Goal: Book appointment/travel/reservation

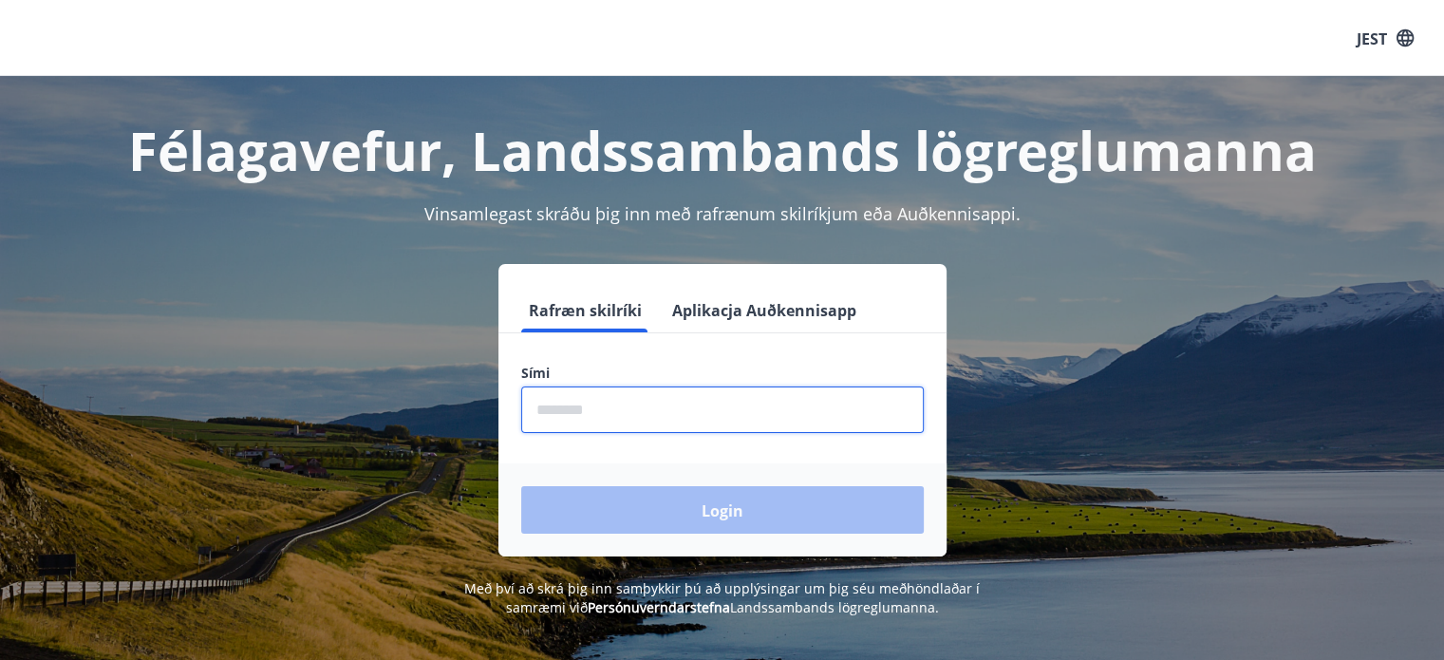
click at [606, 407] on input "phone" at bounding box center [722, 409] width 403 height 47
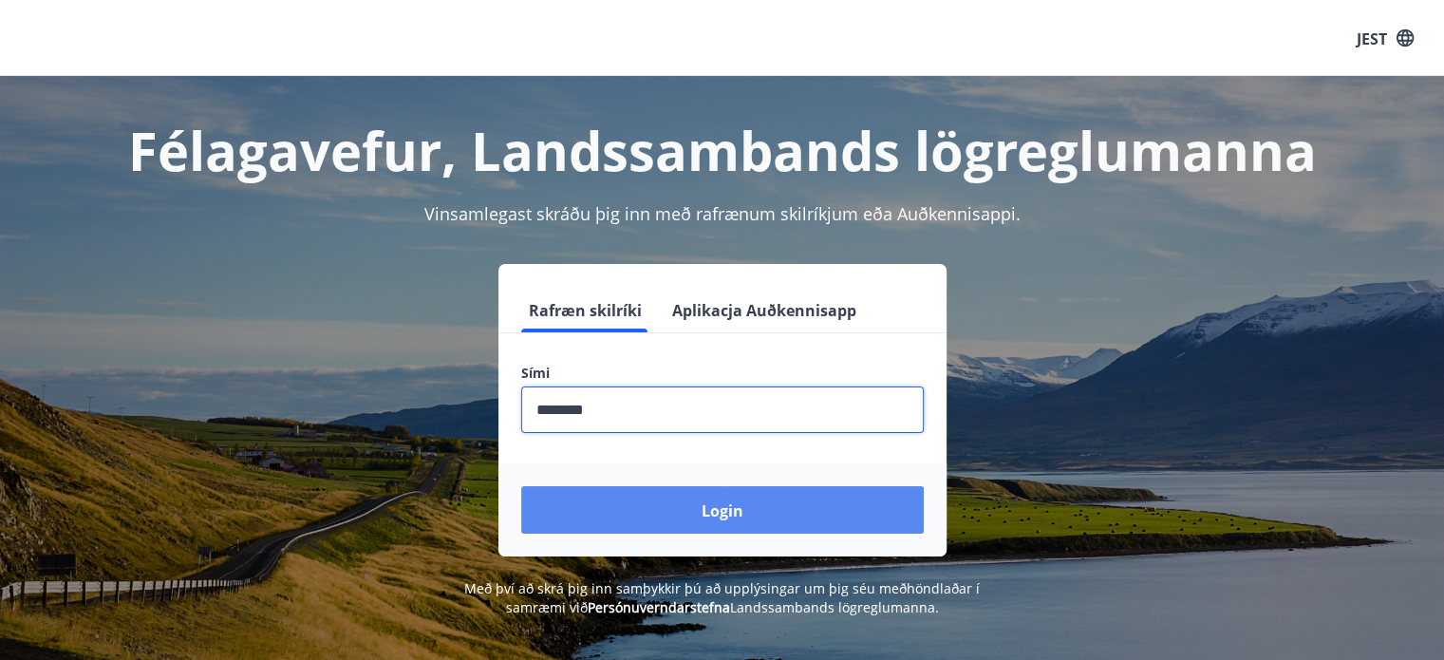
type input "********"
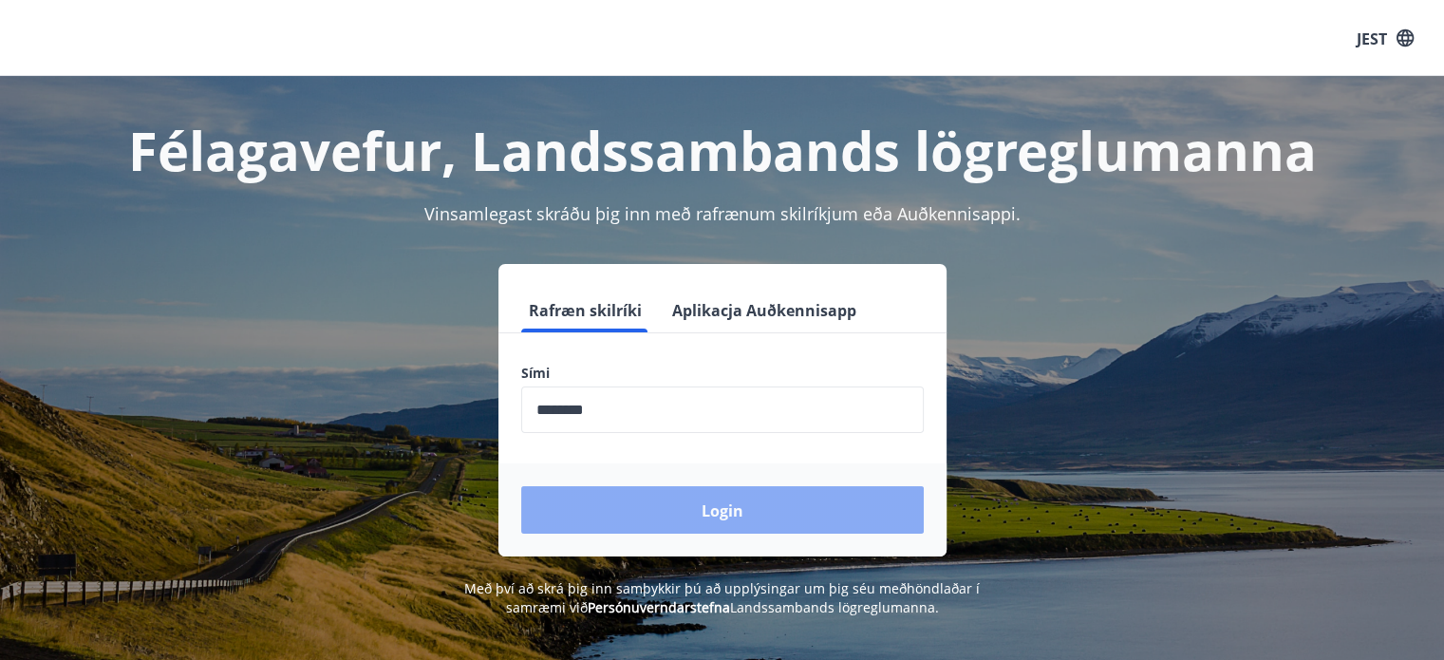
click at [717, 518] on font "Login" at bounding box center [723, 510] width 42 height 21
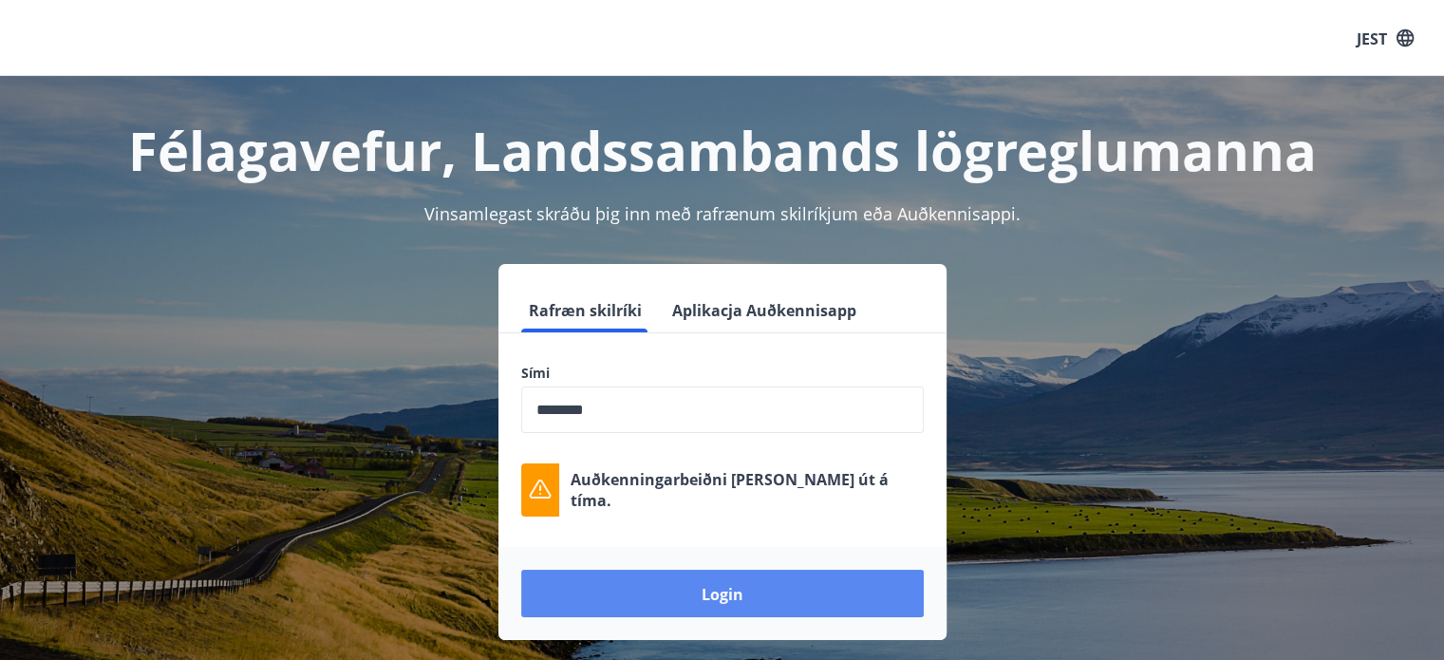
click at [710, 580] on button "Login" at bounding box center [722, 593] width 403 height 47
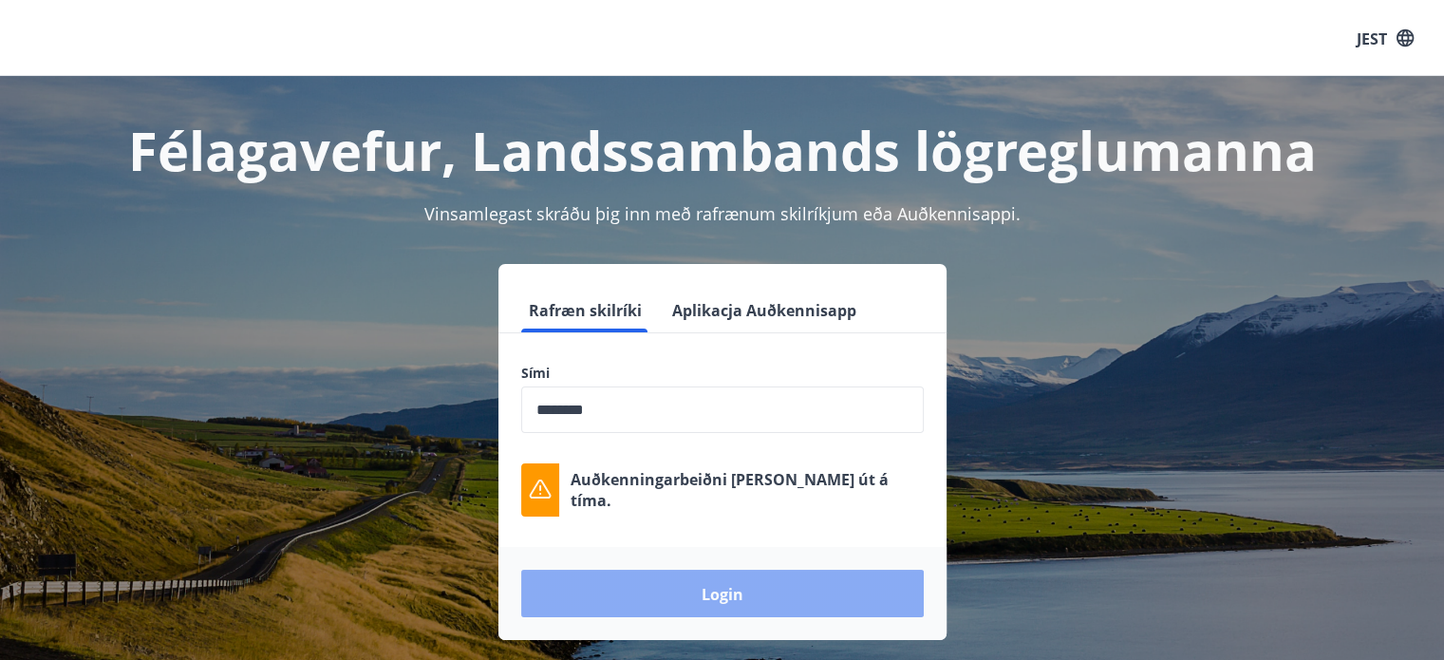
click at [693, 591] on button "Login" at bounding box center [722, 593] width 403 height 47
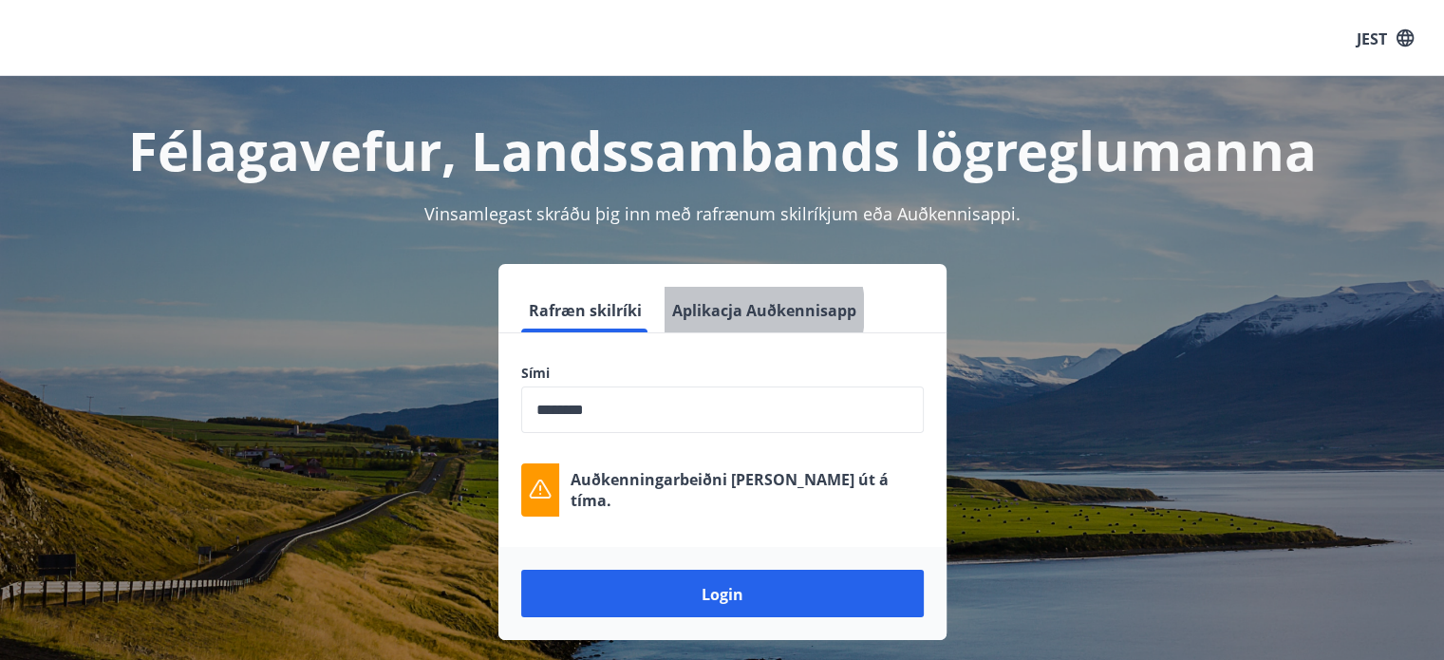
click at [740, 310] on font "Aplikacja Auðkennisapp" at bounding box center [764, 310] width 184 height 21
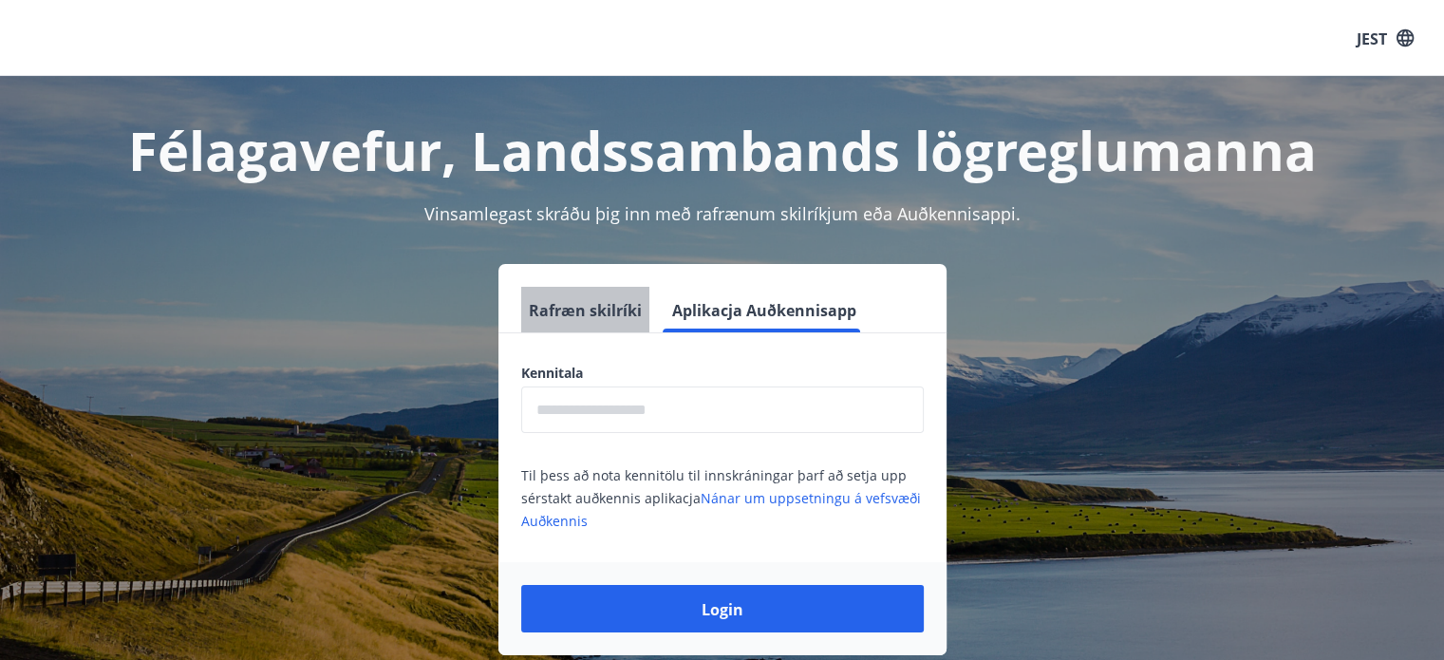
click at [615, 307] on font "Rafræn skilríki" at bounding box center [585, 310] width 113 height 21
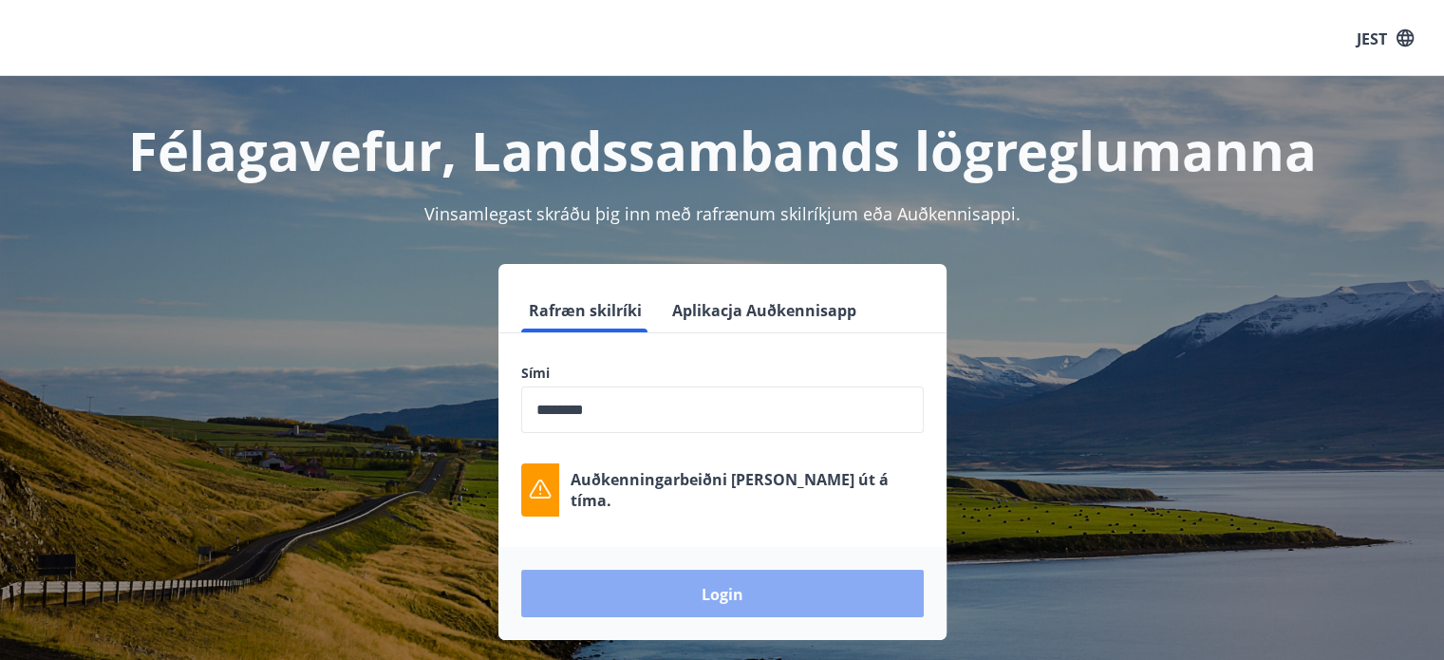
click at [684, 590] on button "Login" at bounding box center [722, 593] width 403 height 47
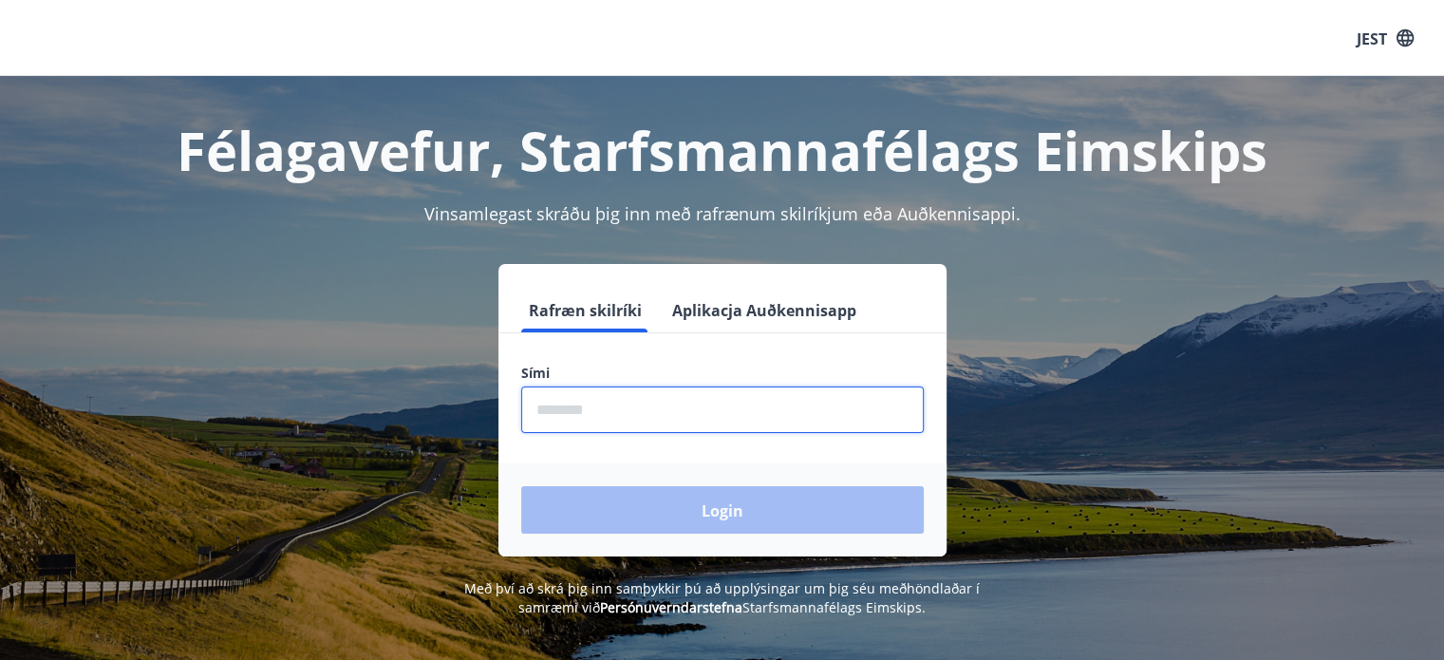
click at [544, 394] on input "phone" at bounding box center [722, 409] width 403 height 47
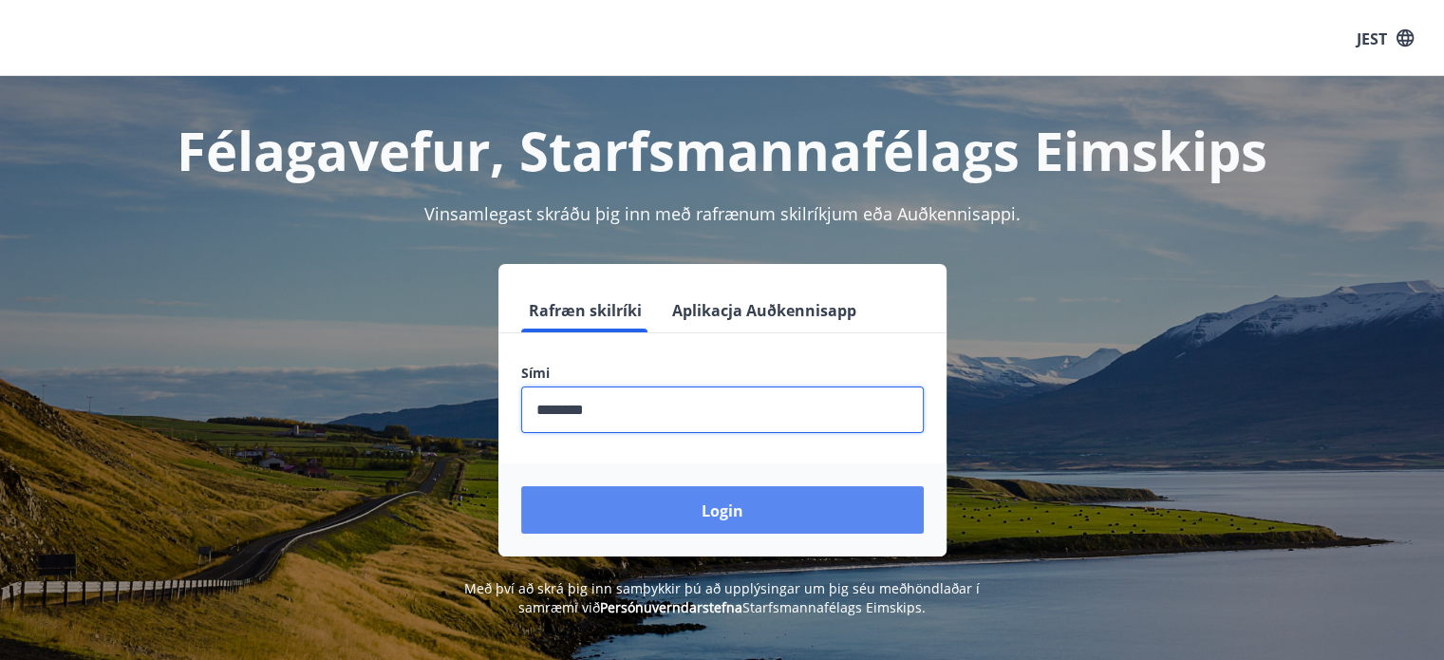
type input "********"
click at [736, 516] on font "Login" at bounding box center [723, 510] width 42 height 21
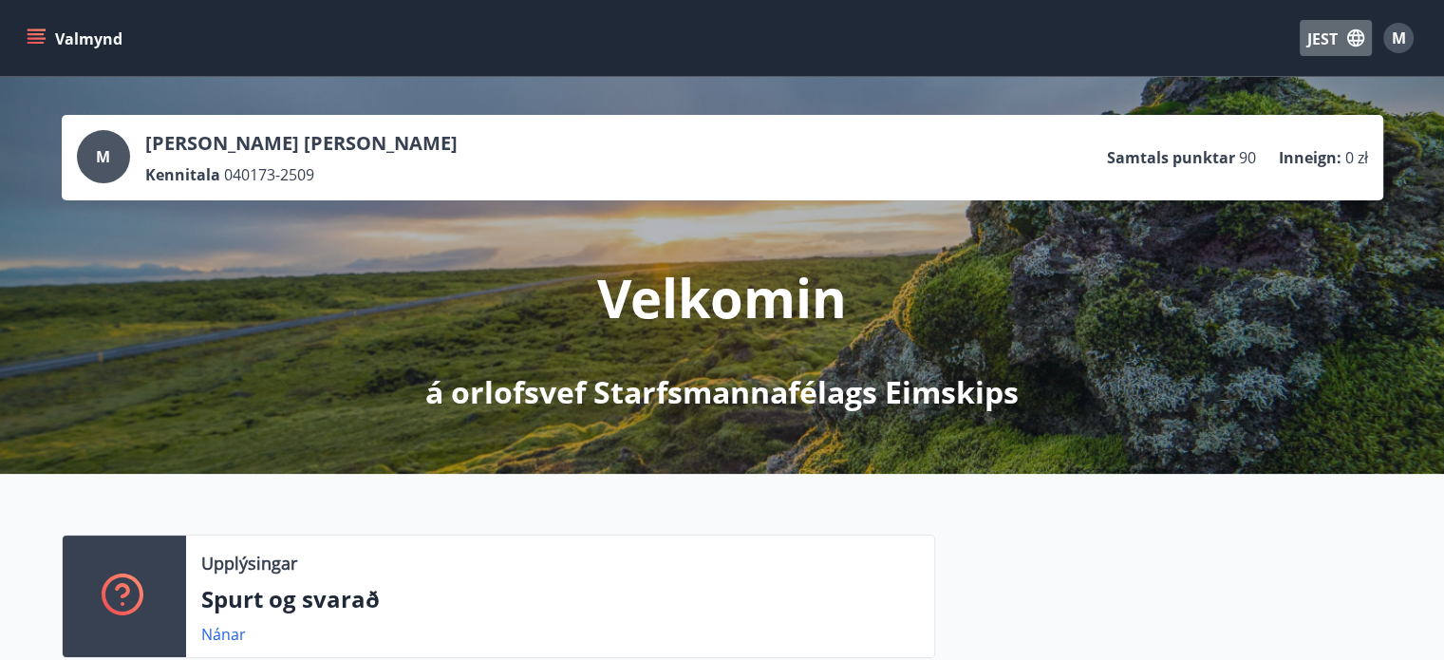
click at [1360, 29] on icon "button" at bounding box center [1355, 38] width 21 height 21
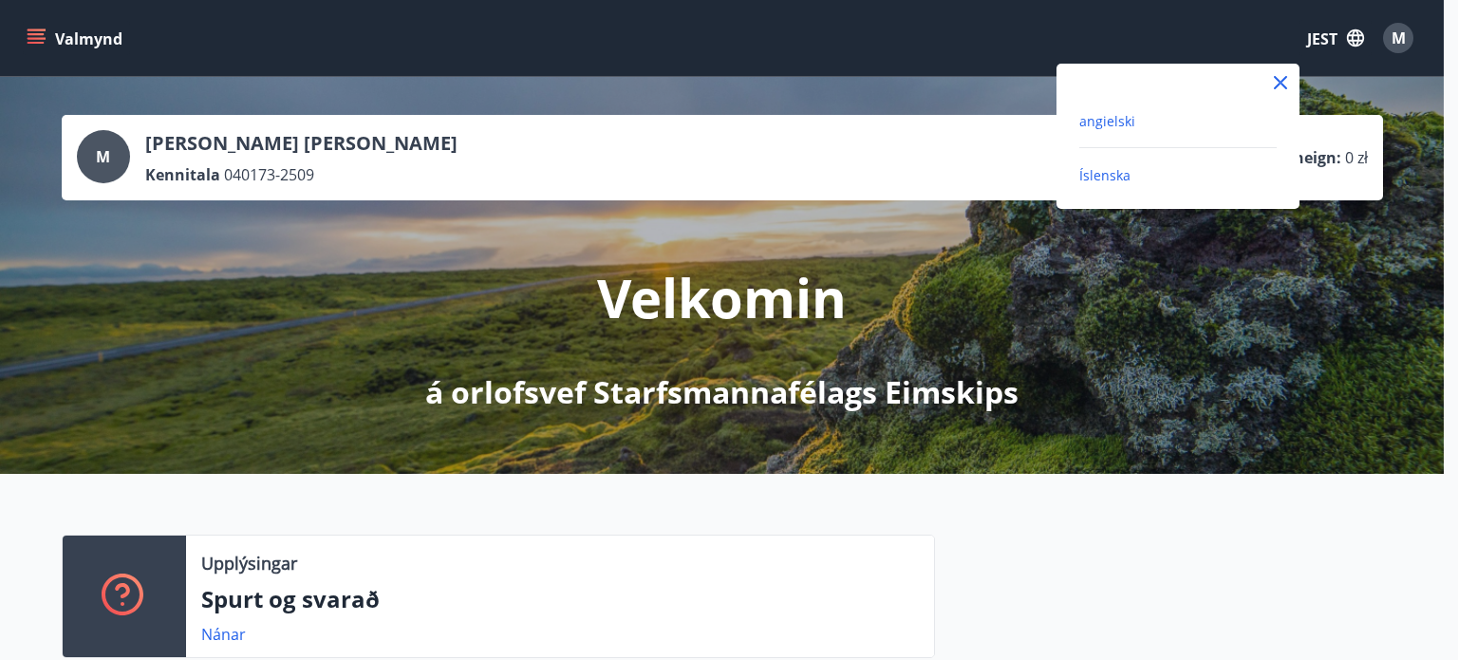
click at [1127, 125] on font "angielski" at bounding box center [1107, 121] width 56 height 18
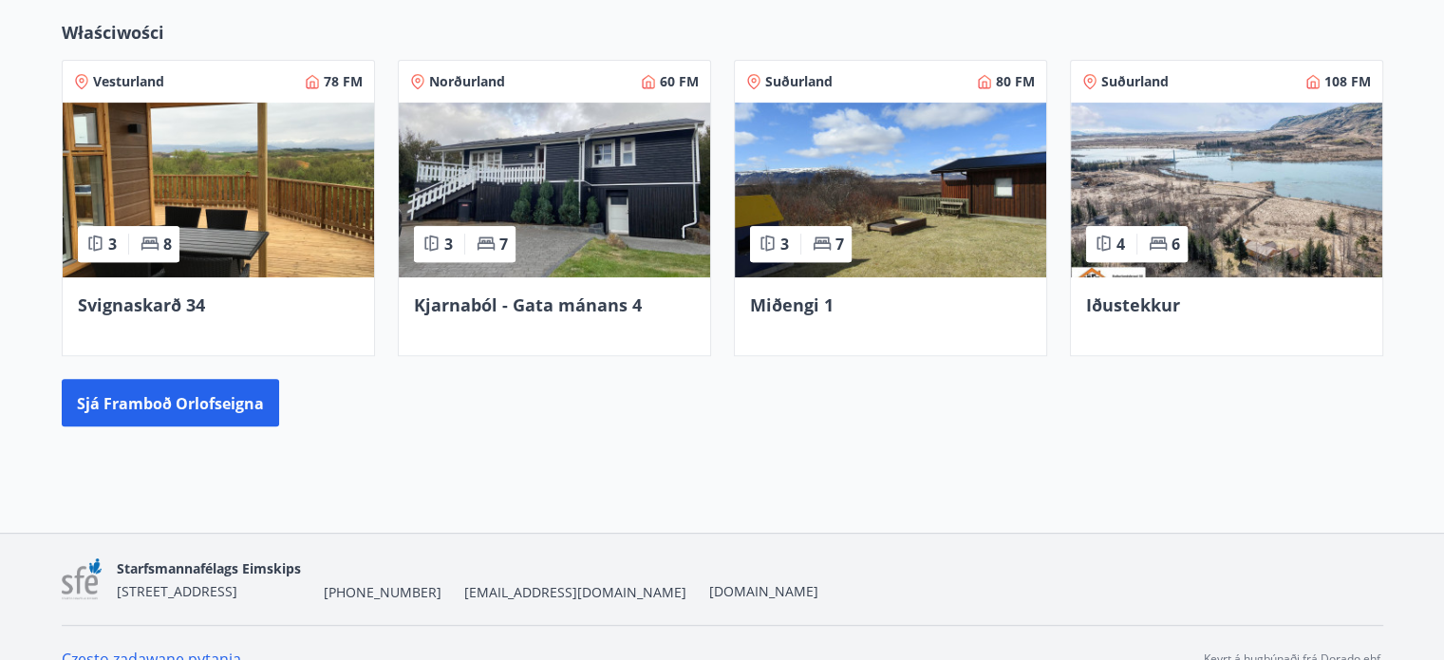
scroll to position [717, 0]
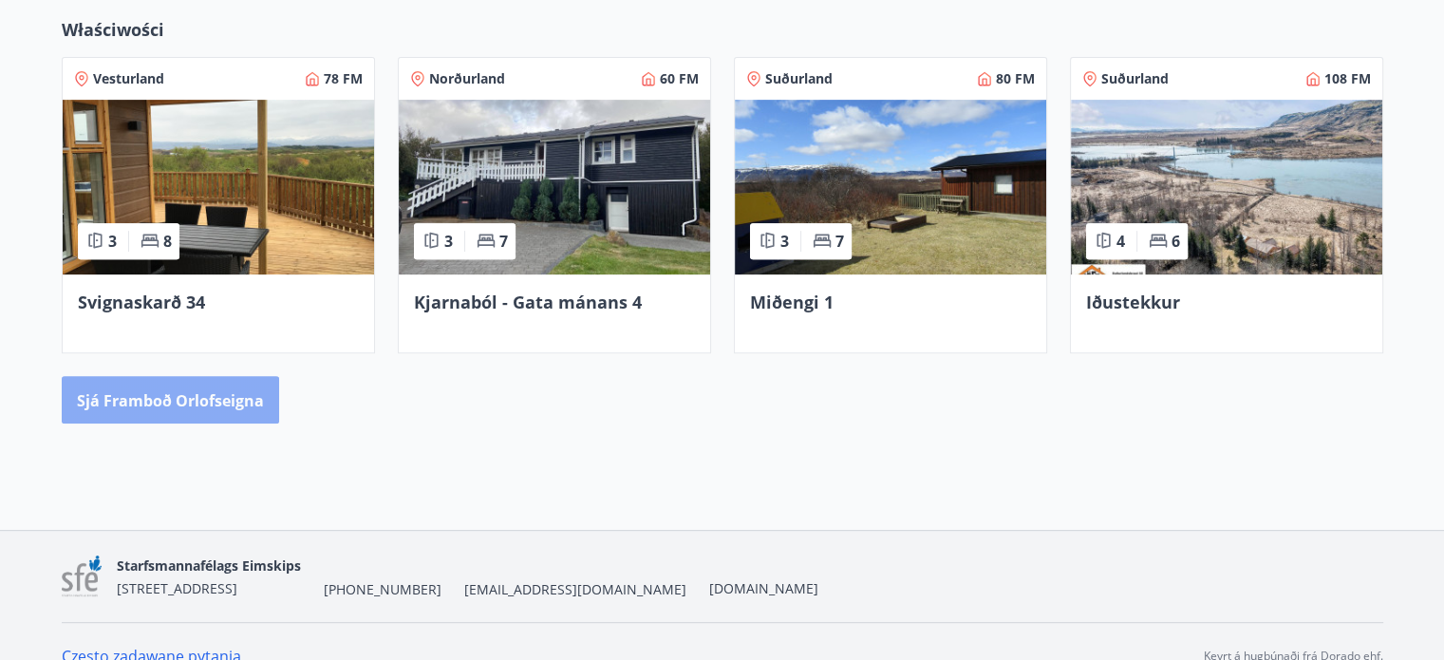
click at [250, 394] on font "Sjá framboð orlofseigna" at bounding box center [170, 400] width 187 height 21
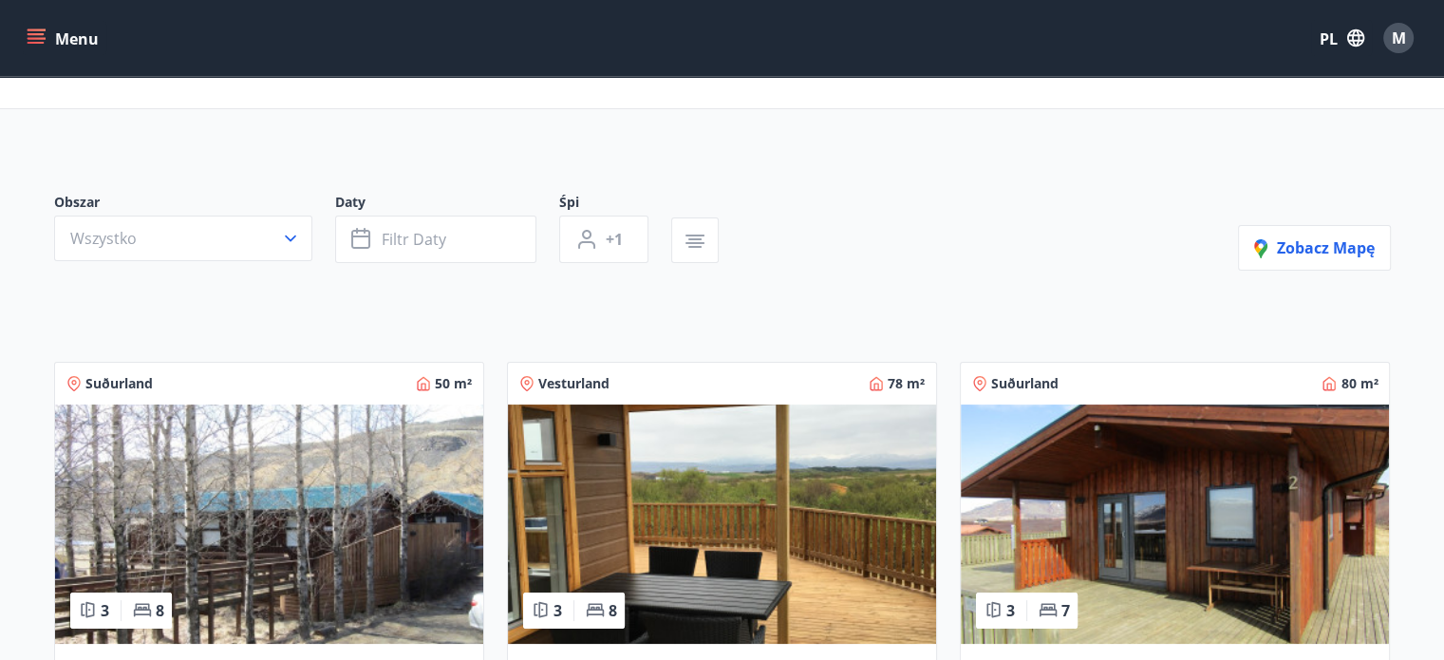
scroll to position [75, 0]
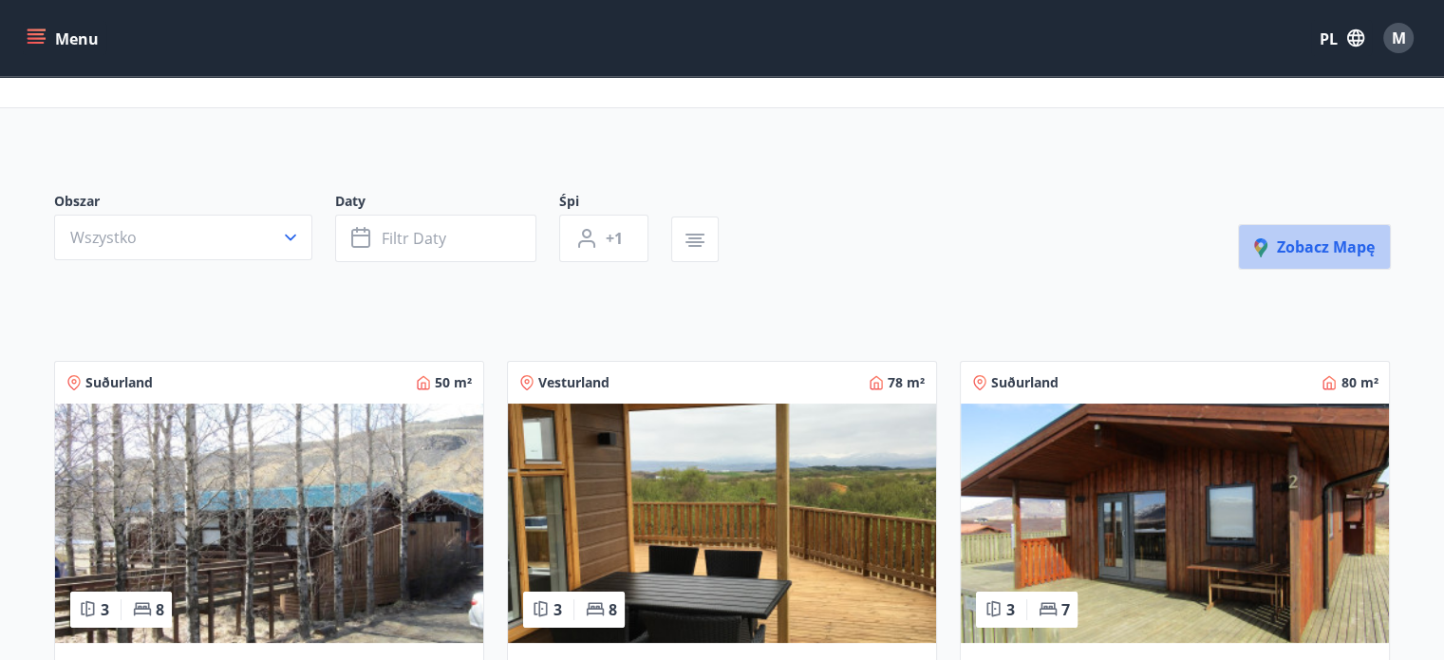
click at [1310, 242] on font "Zobacz mapę" at bounding box center [1326, 246] width 98 height 21
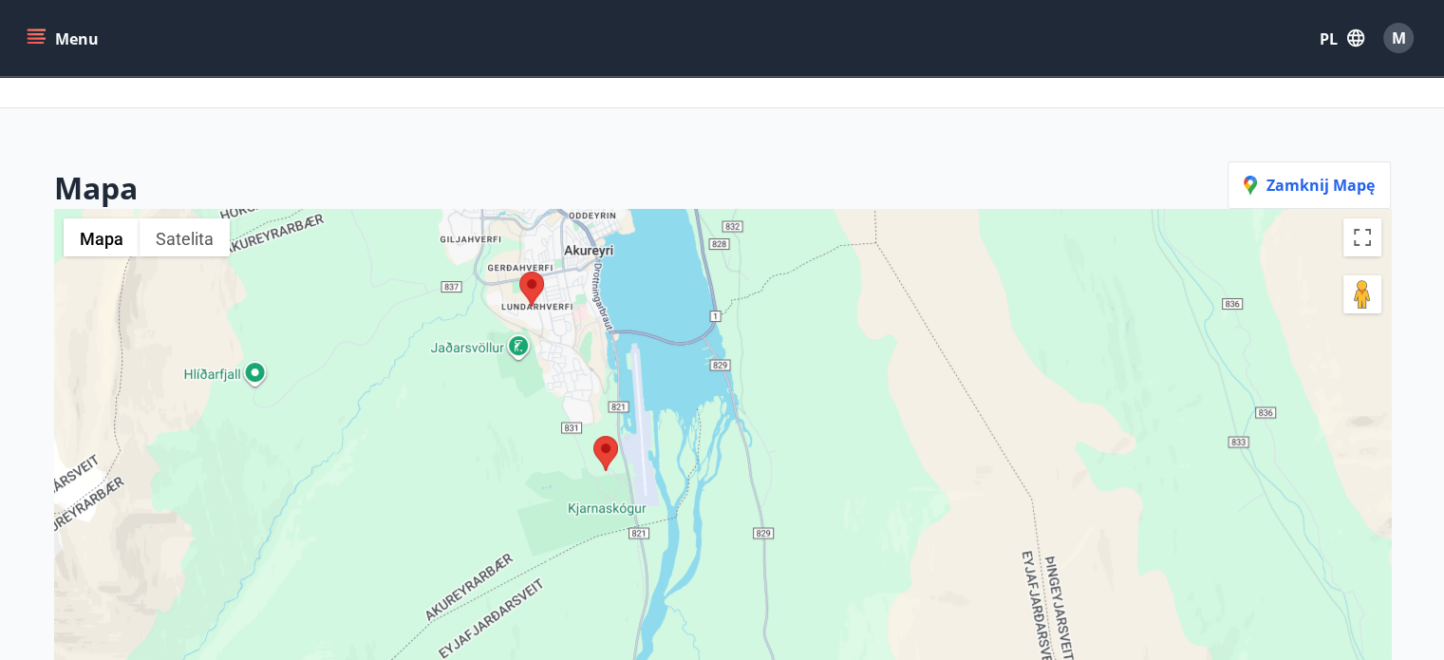
click at [593, 436] on area at bounding box center [593, 436] width 0 height 0
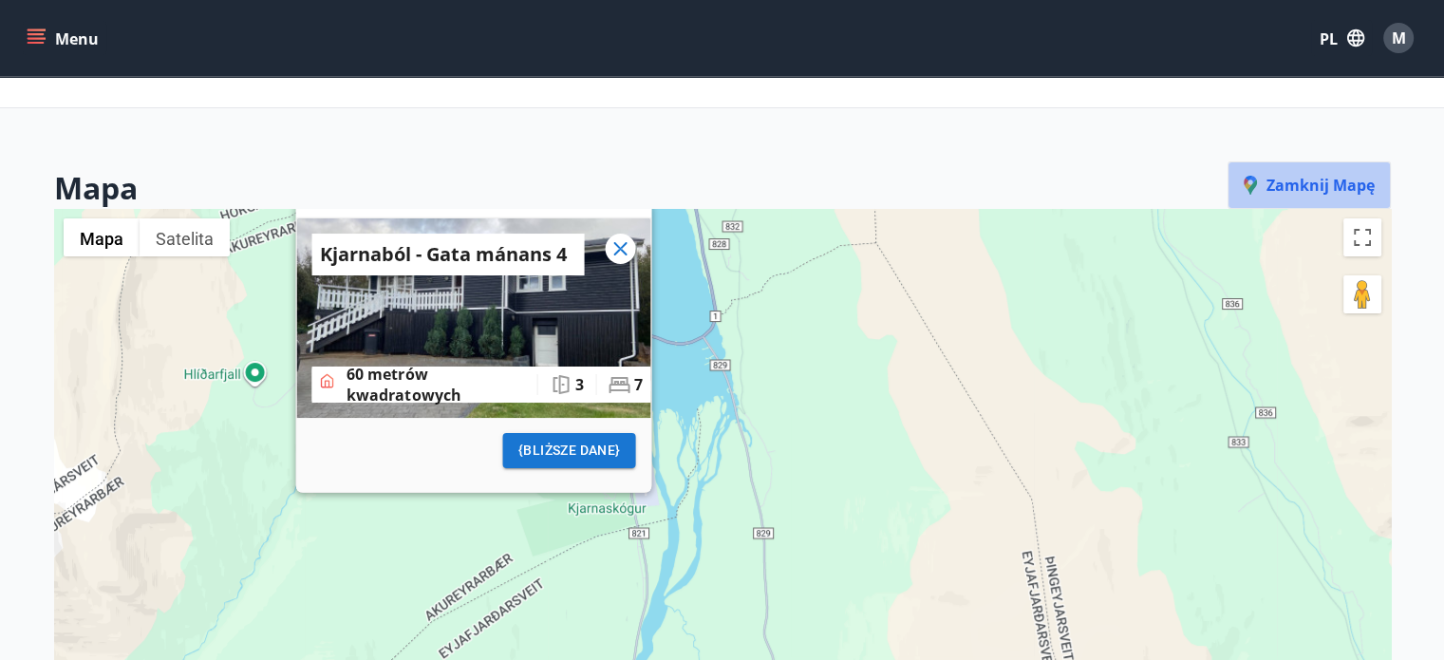
click at [1274, 184] on font "Zamknij mapę" at bounding box center [1320, 185] width 108 height 21
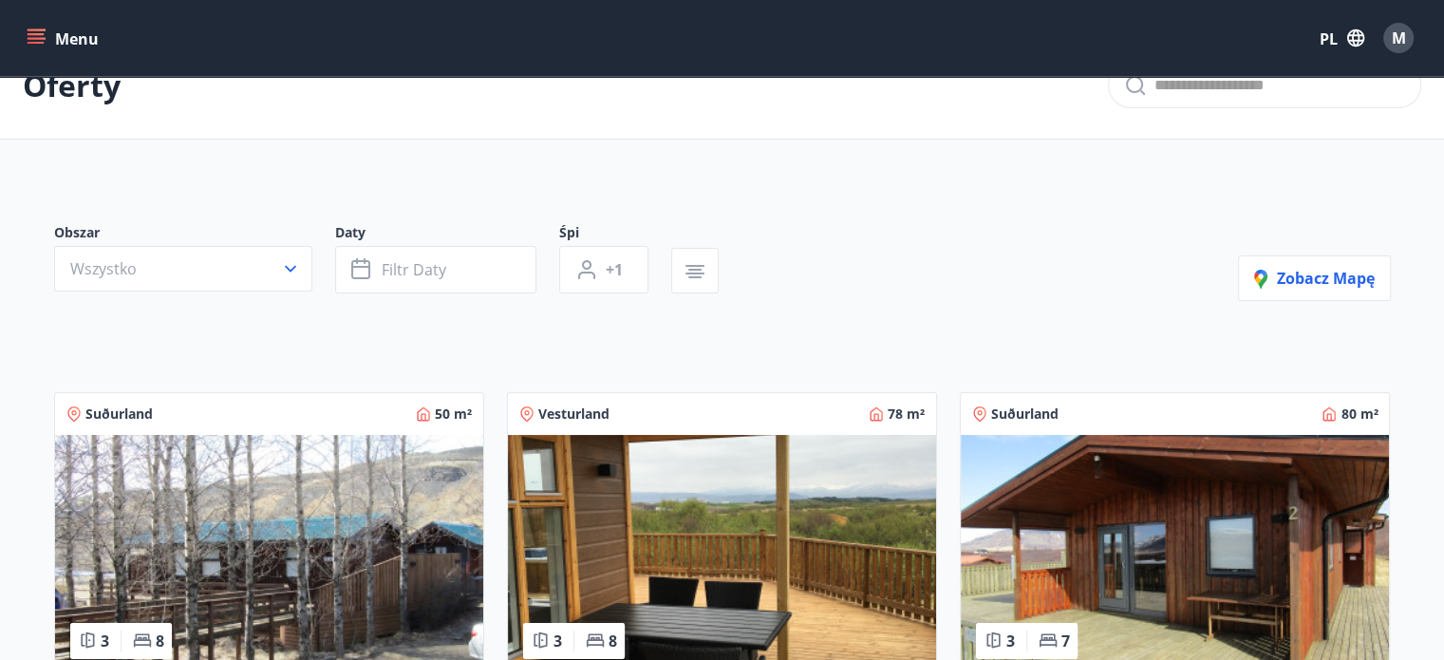
scroll to position [45, 0]
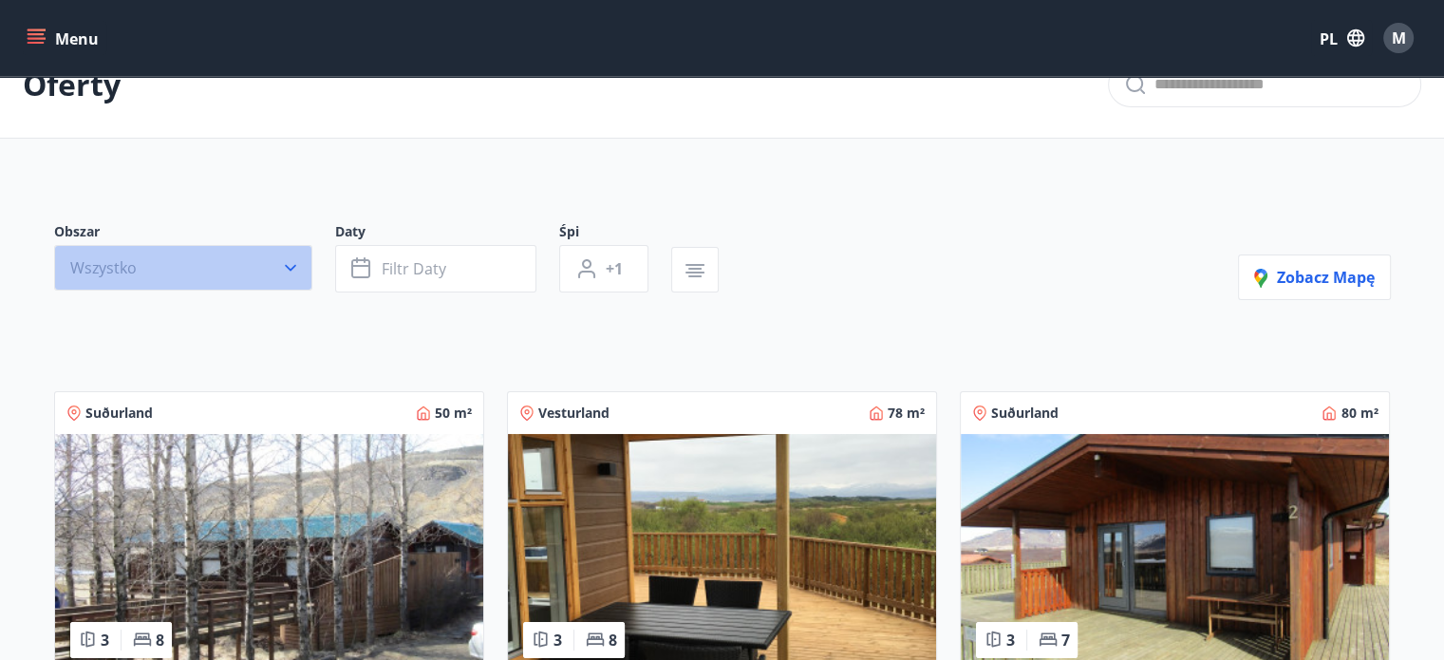
click at [300, 268] on button "Wszystko" at bounding box center [183, 268] width 258 height 46
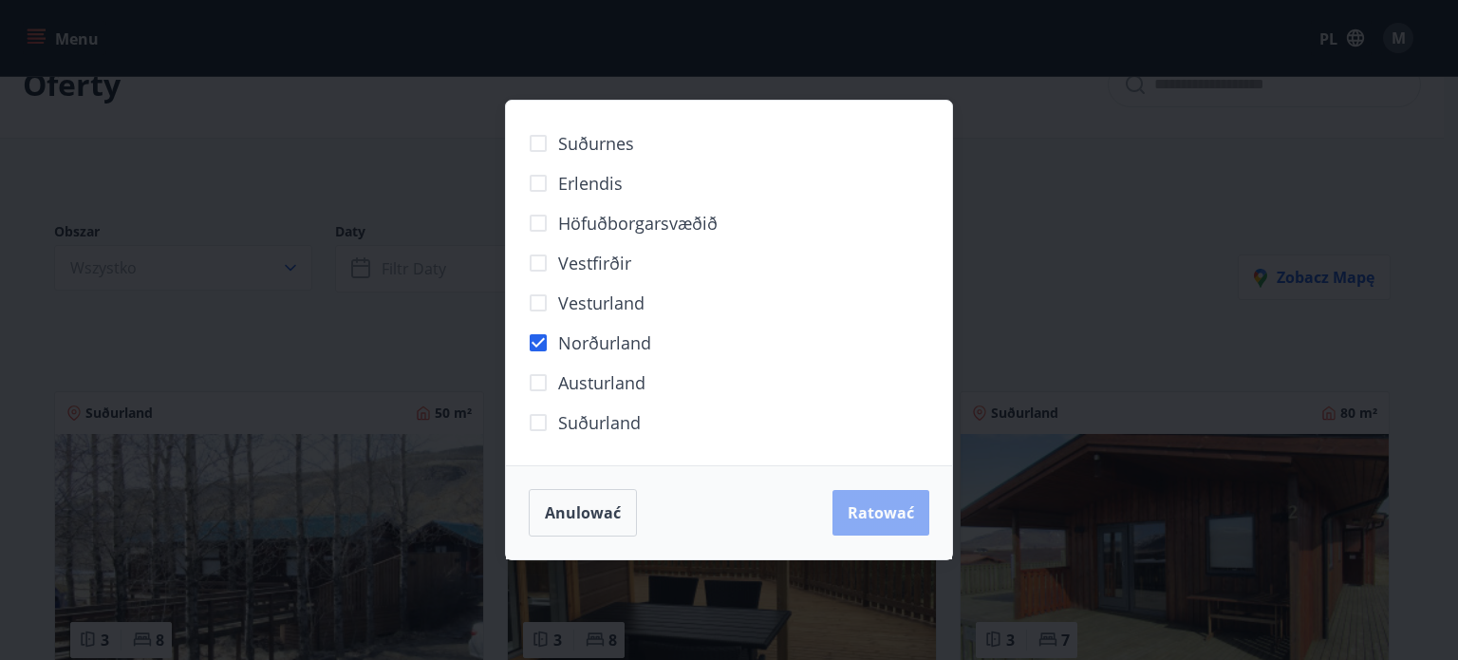
click at [857, 490] on button "Ratować" at bounding box center [881, 513] width 97 height 46
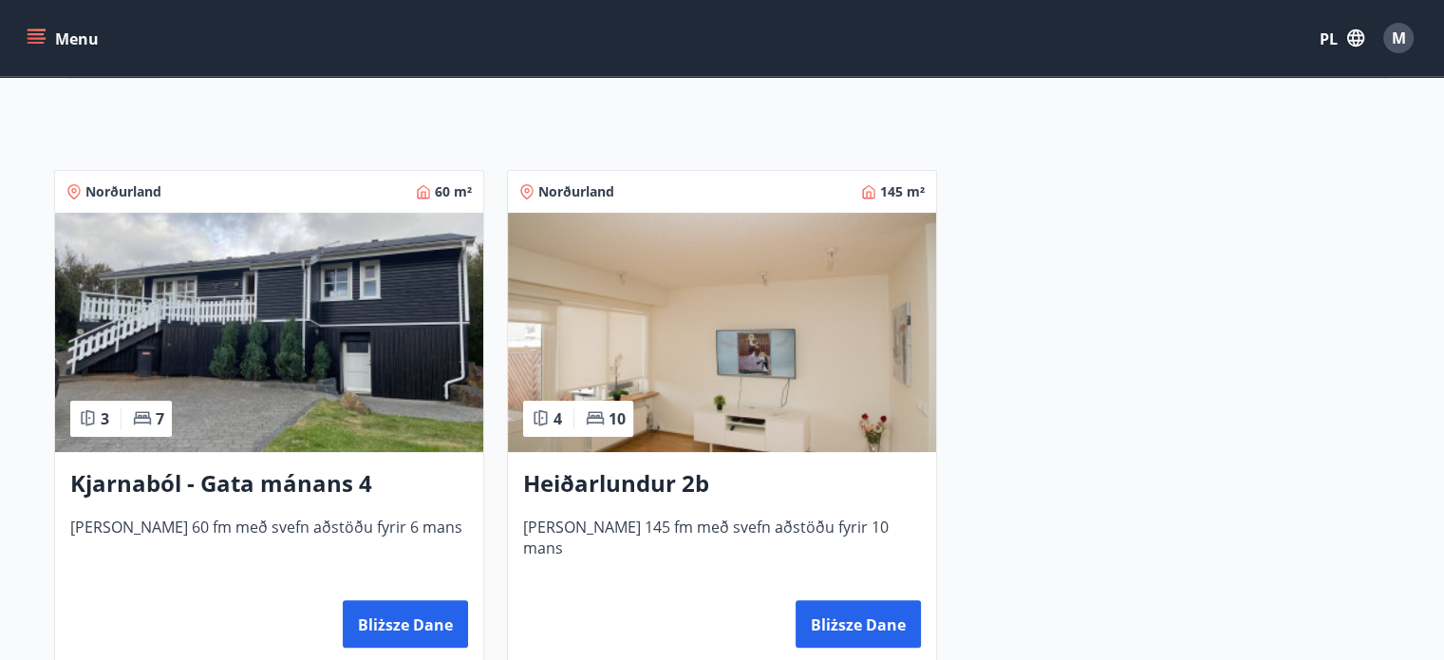
scroll to position [314, 0]
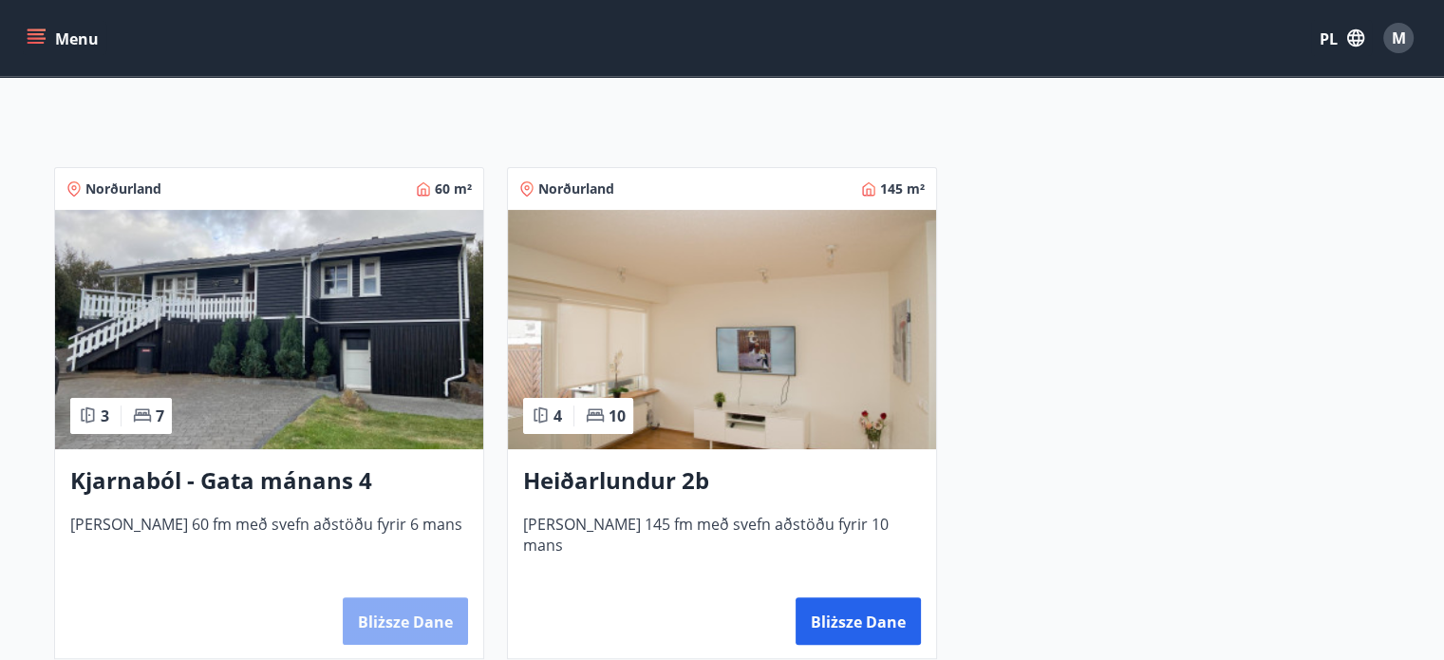
click at [428, 599] on button "Bliższe dane" at bounding box center [405, 620] width 125 height 47
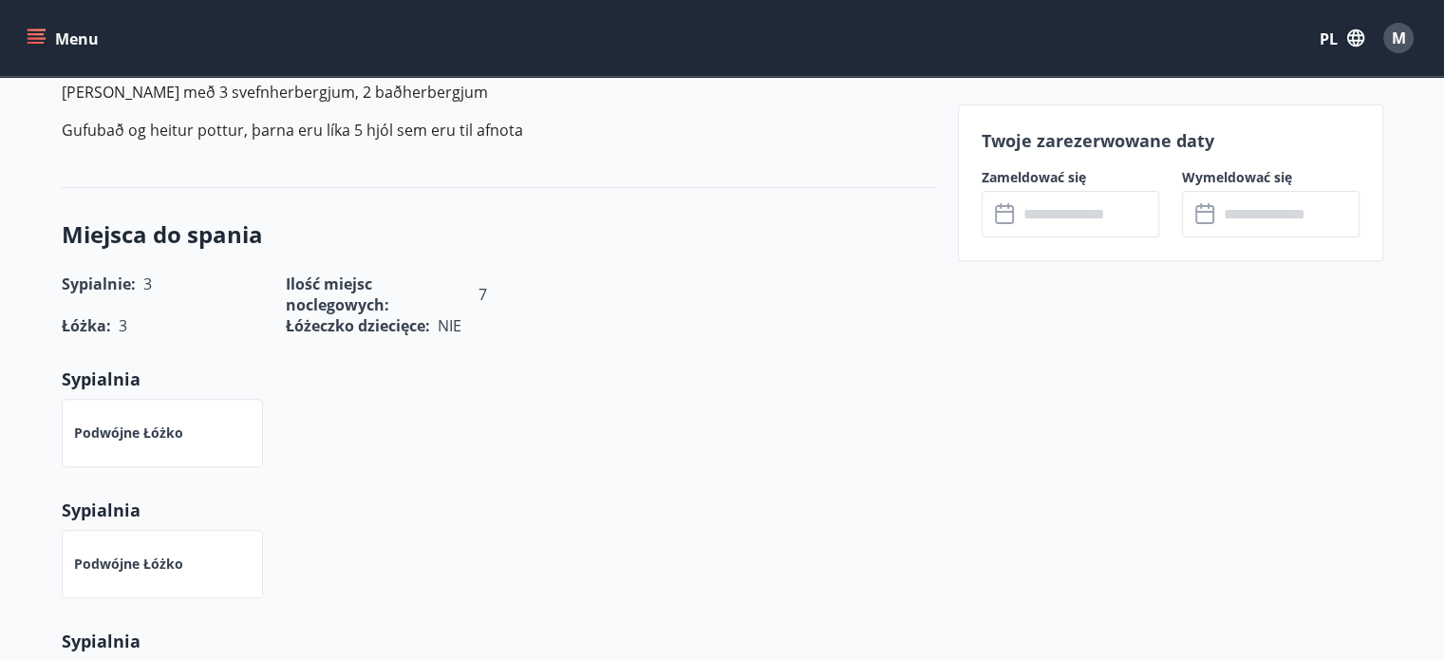
scroll to position [645, 0]
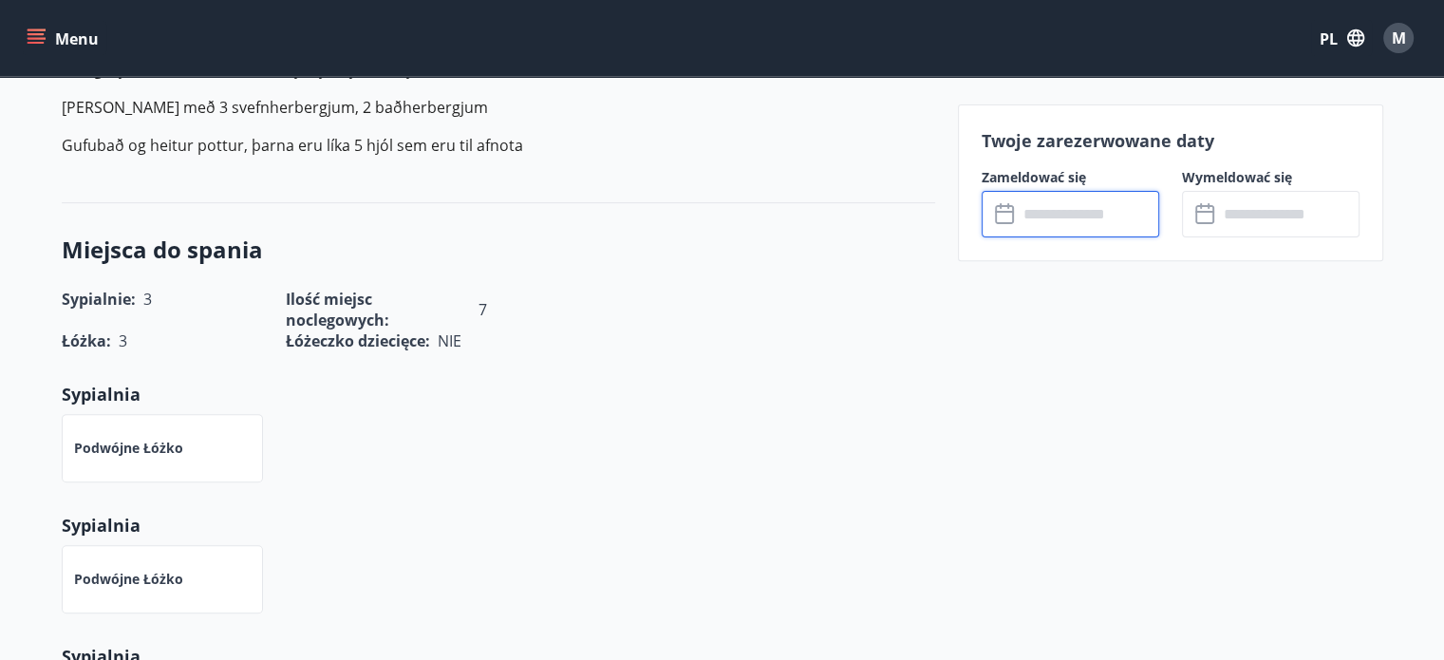
click at [1060, 224] on input "text" at bounding box center [1088, 214] width 141 height 47
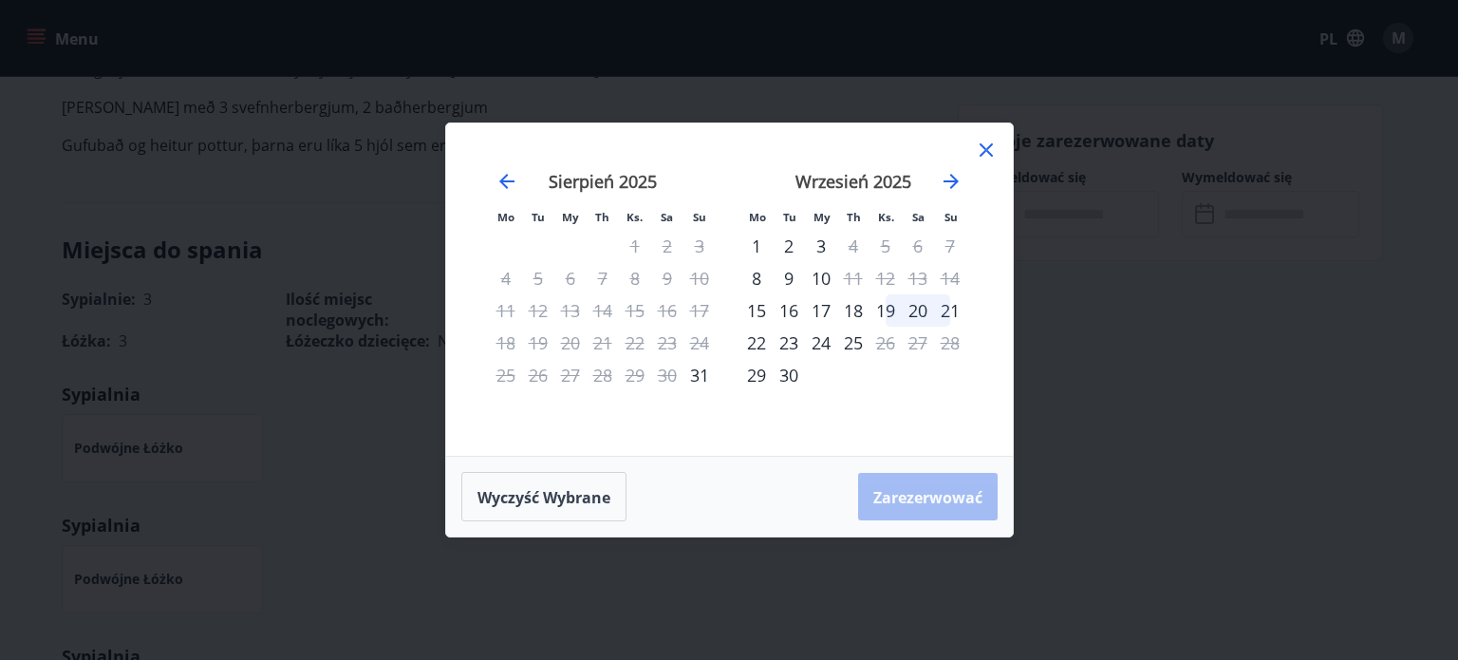
click at [984, 152] on icon at bounding box center [986, 149] width 13 height 13
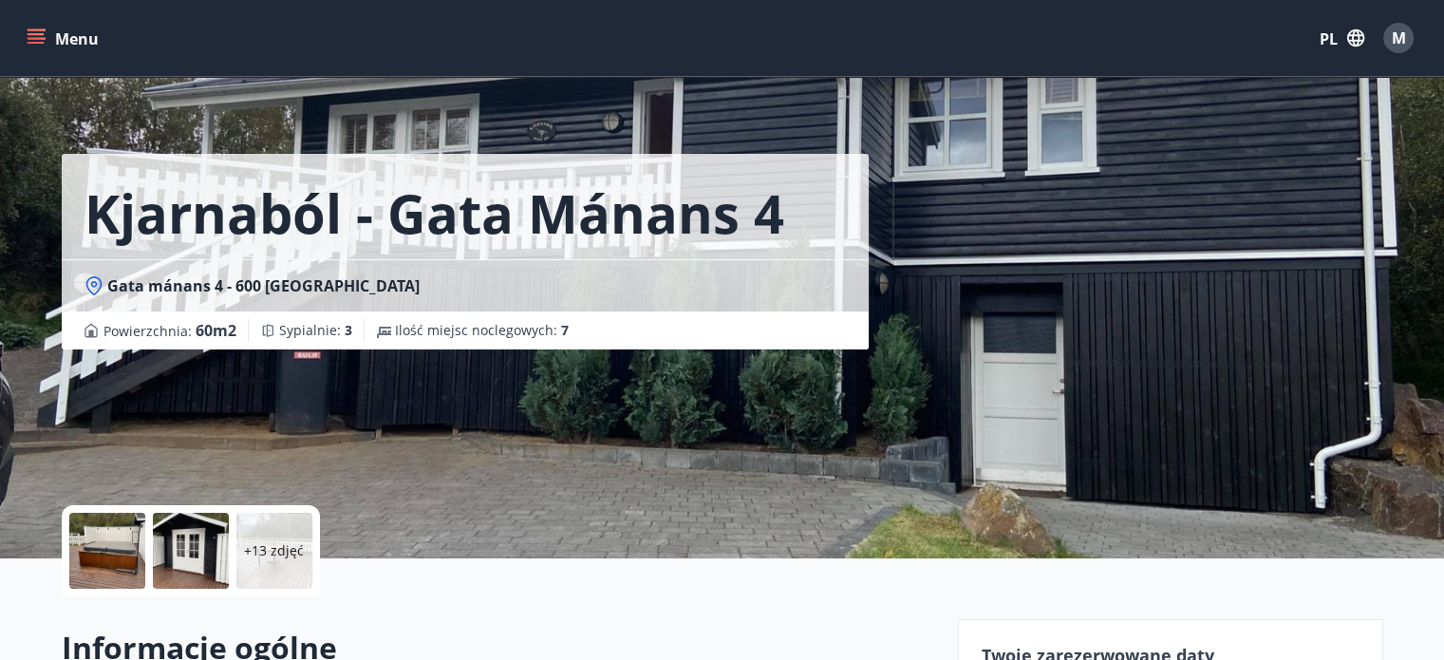
scroll to position [0, 0]
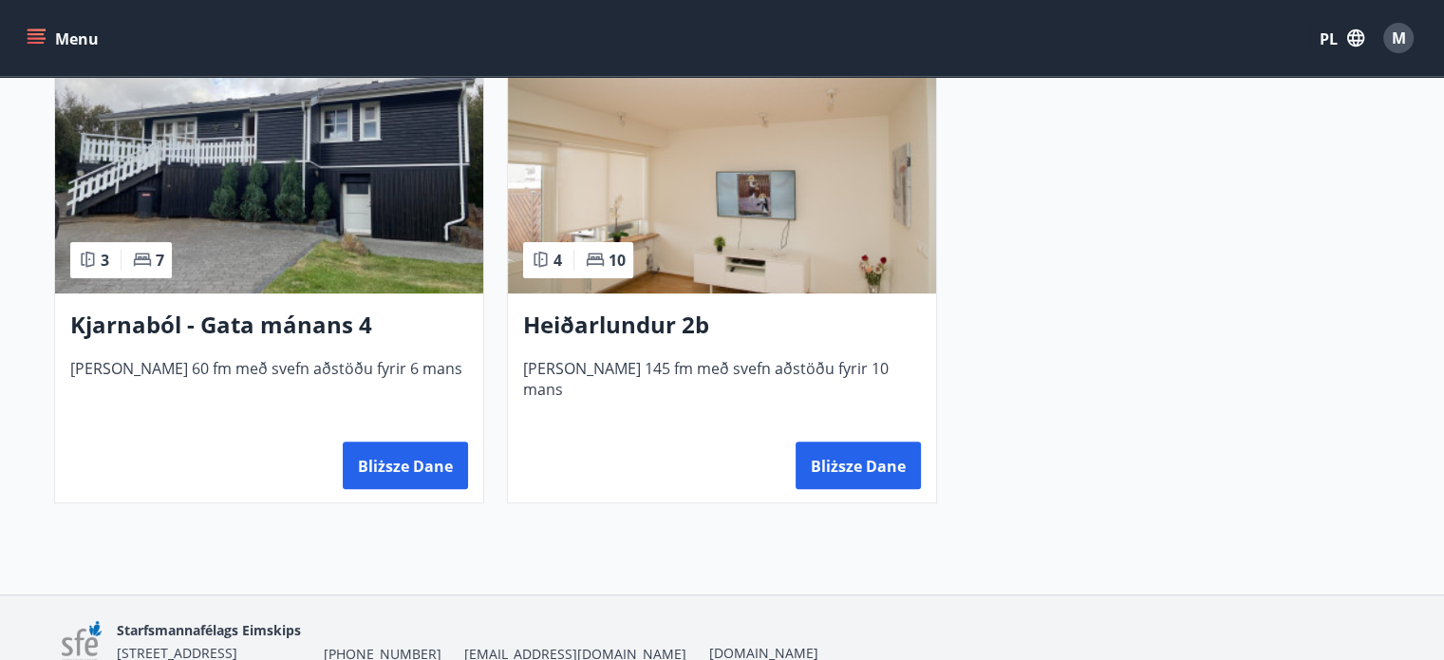
scroll to position [471, 0]
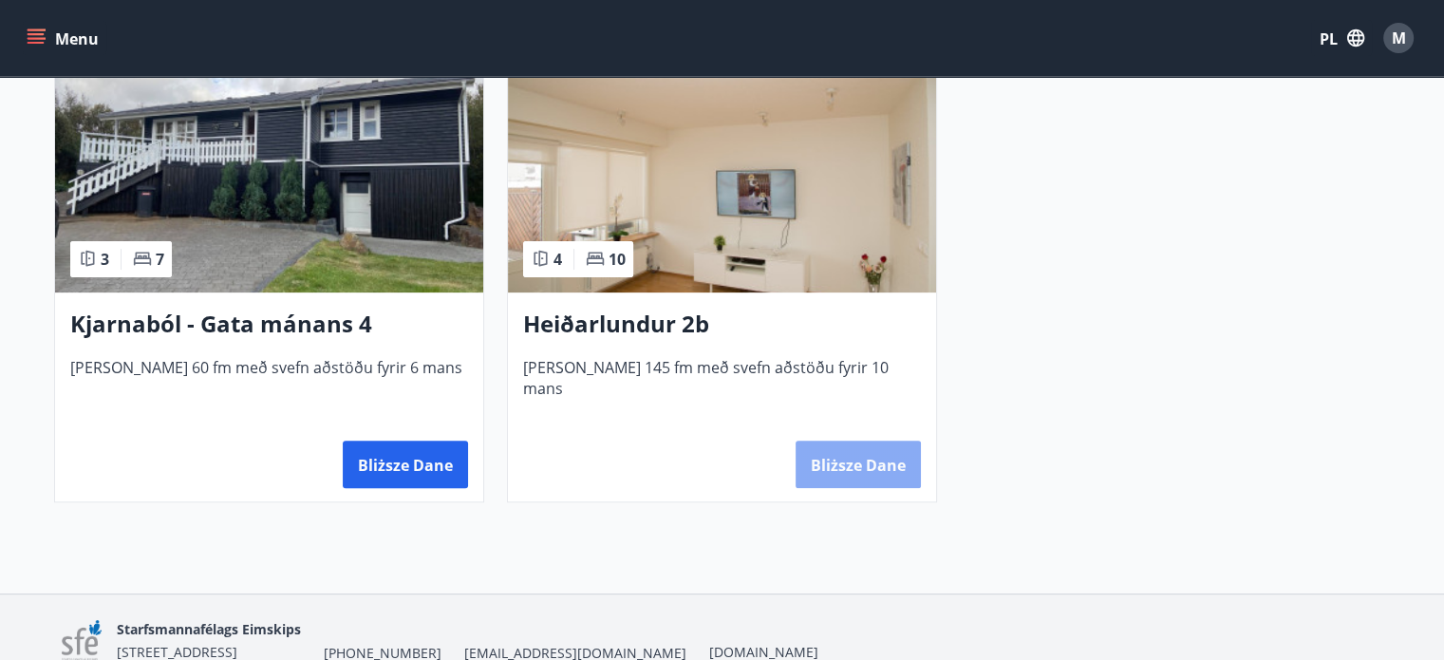
click at [861, 459] on font "Bliższe dane" at bounding box center [858, 465] width 95 height 21
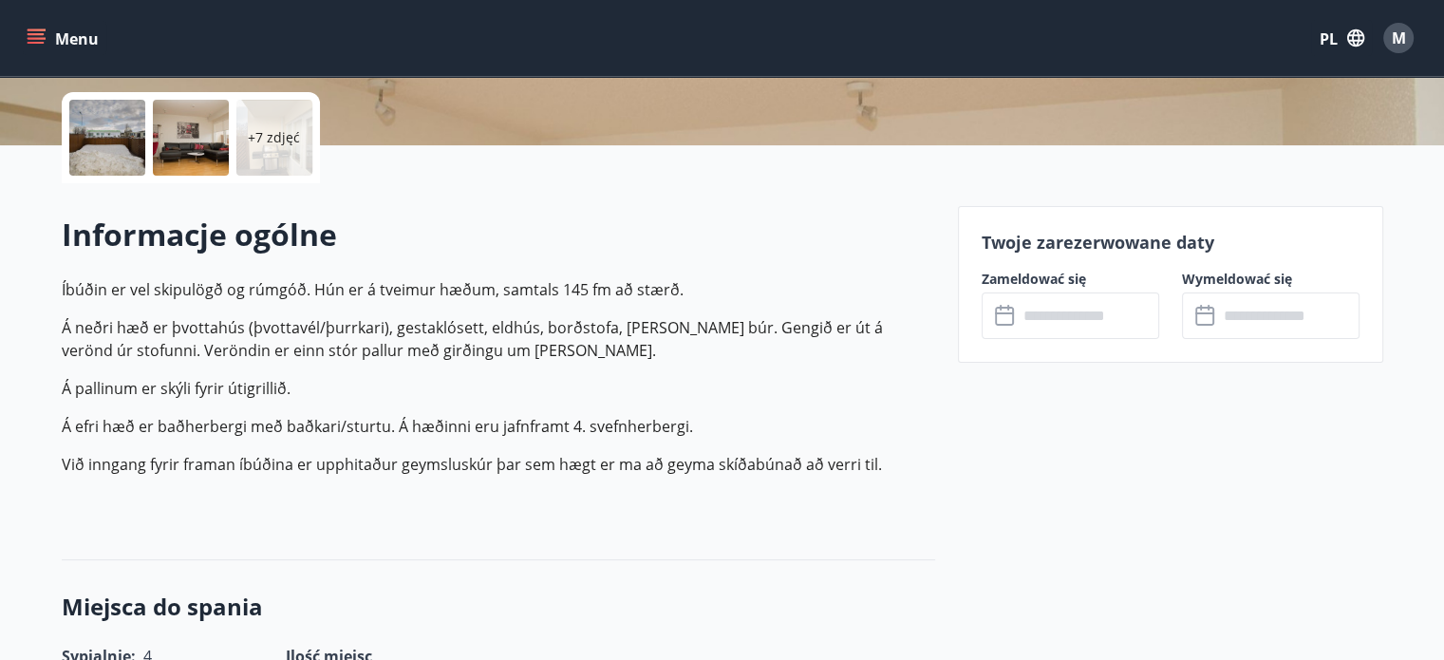
scroll to position [448, 0]
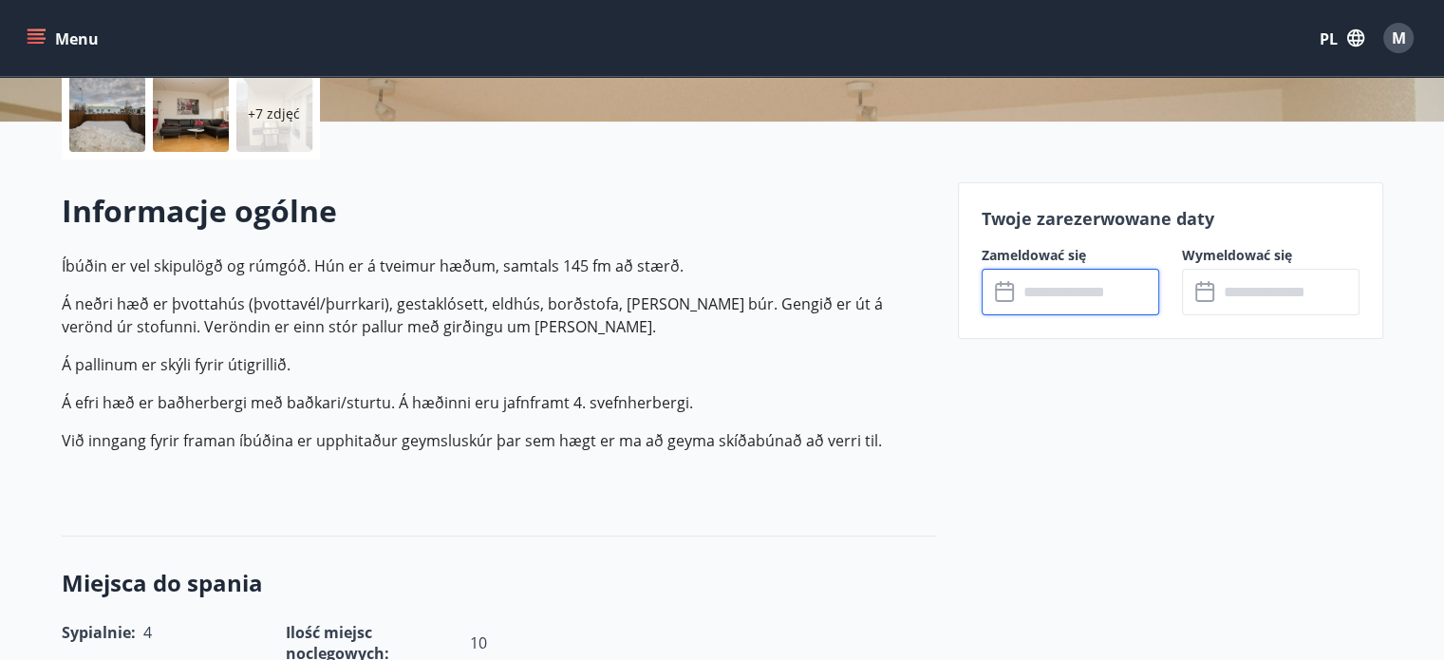
click at [1075, 291] on input "text" at bounding box center [1088, 292] width 141 height 47
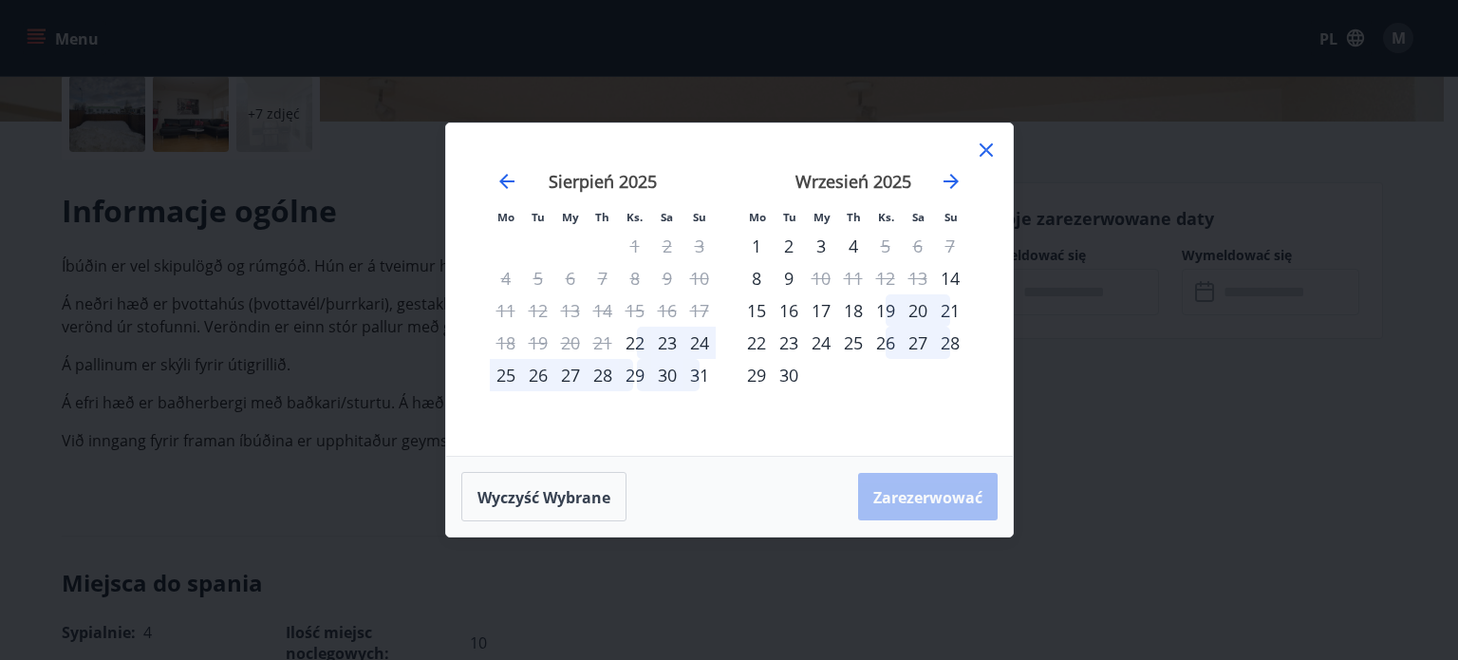
click at [987, 141] on icon at bounding box center [986, 150] width 23 height 23
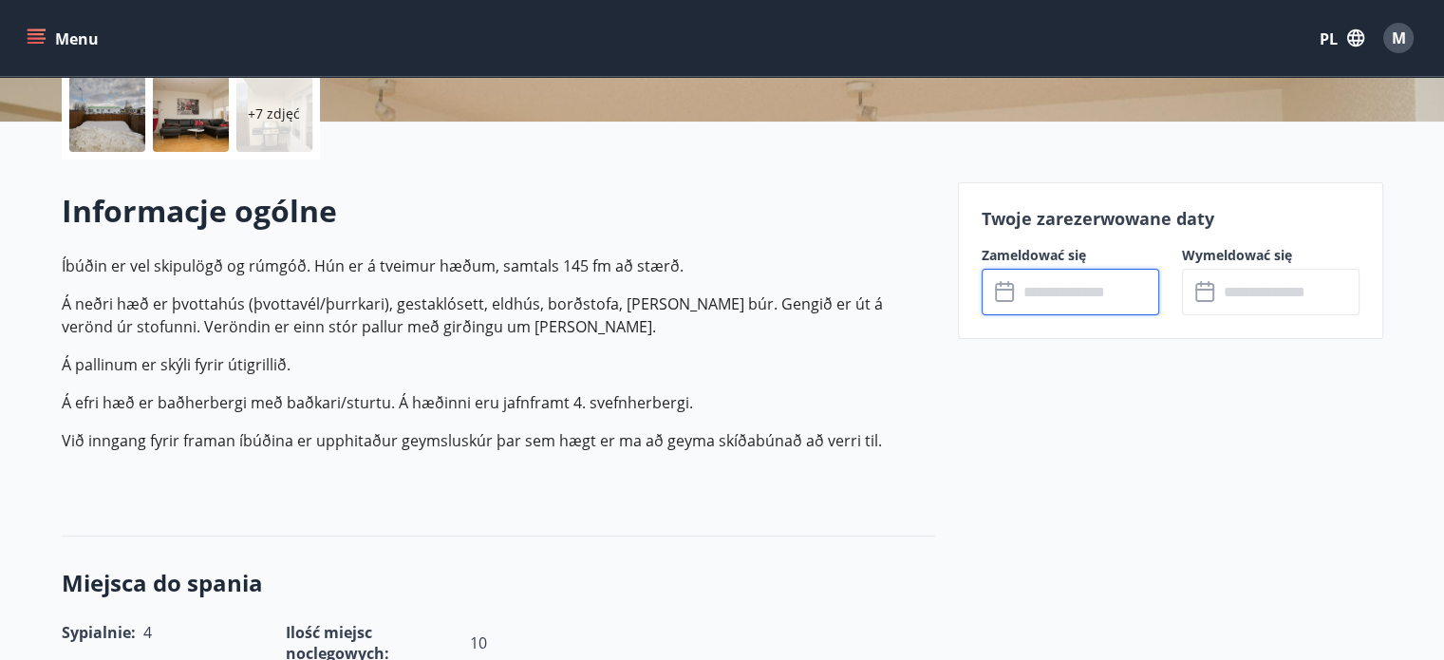
scroll to position [0, 0]
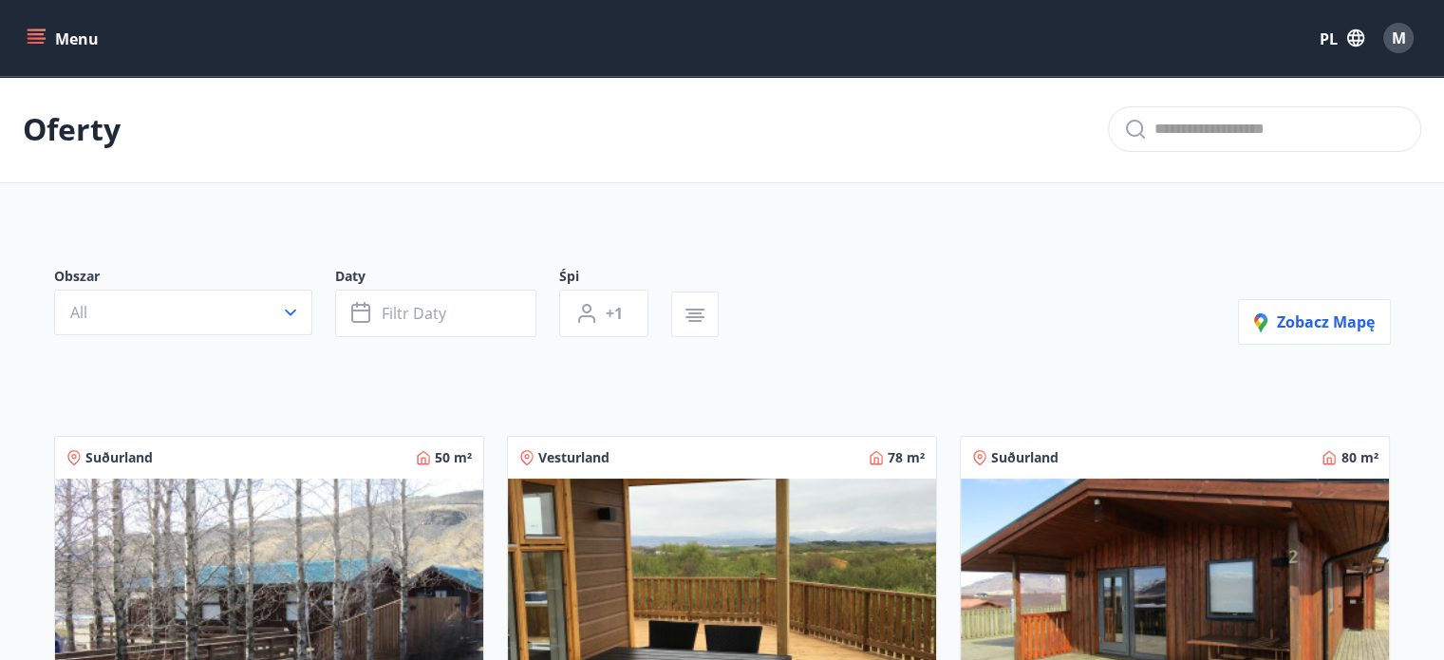
scroll to position [45, 0]
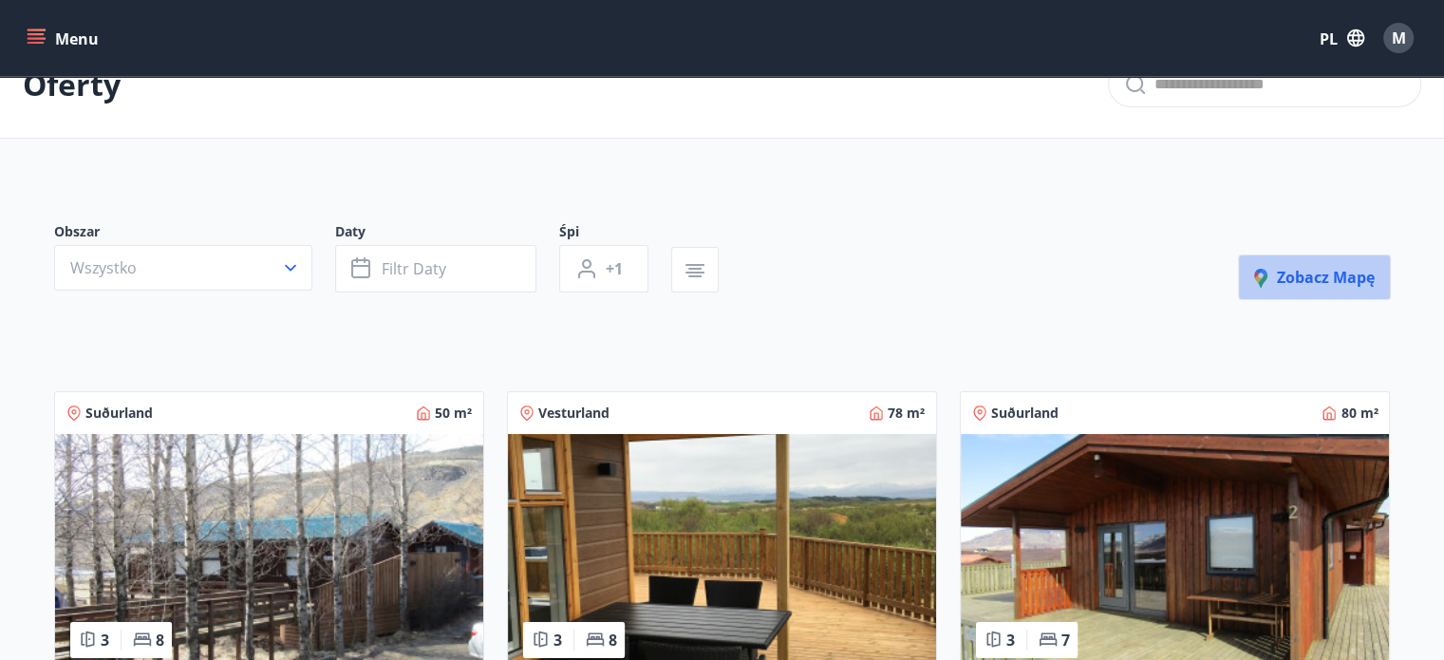
click at [1322, 263] on button "Zobacz mapę" at bounding box center [1314, 277] width 153 height 46
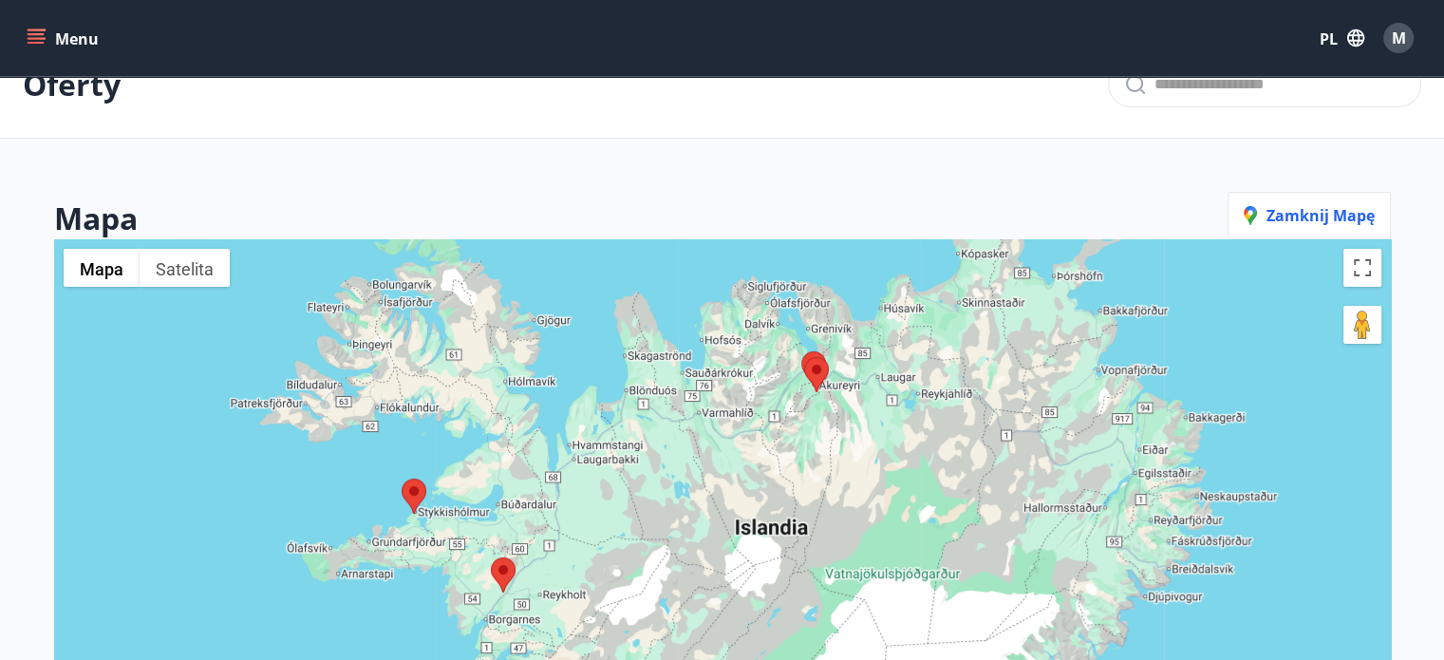
drag, startPoint x: 777, startPoint y: 524, endPoint x: 669, endPoint y: 506, distance: 108.8
click at [669, 506] on div at bounding box center [722, 569] width 1337 height 660
